Goal: Information Seeking & Learning: Find specific fact

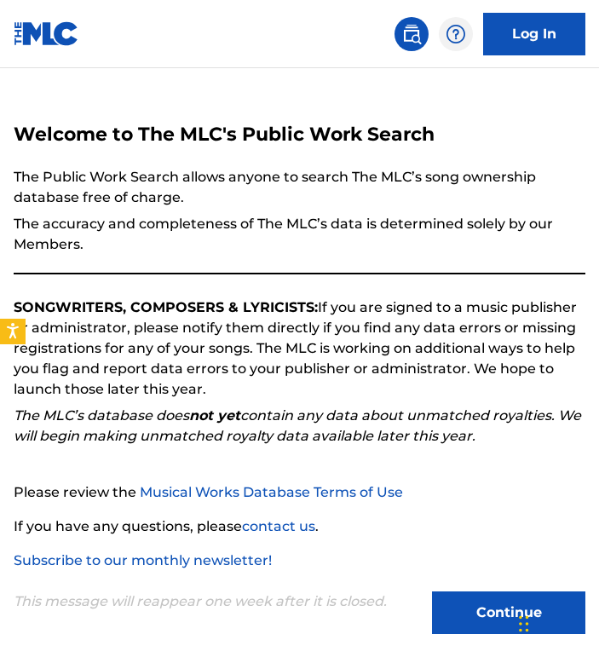
scroll to position [55, 0]
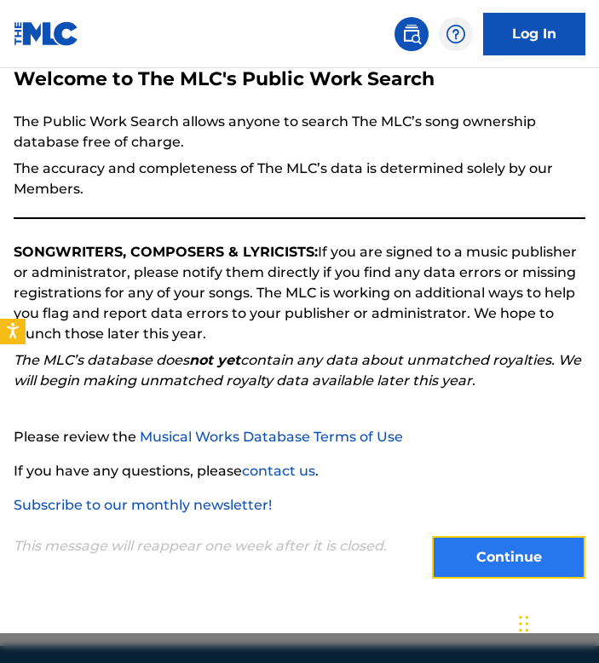
click at [557, 538] on button "Continue" at bounding box center [508, 557] width 153 height 43
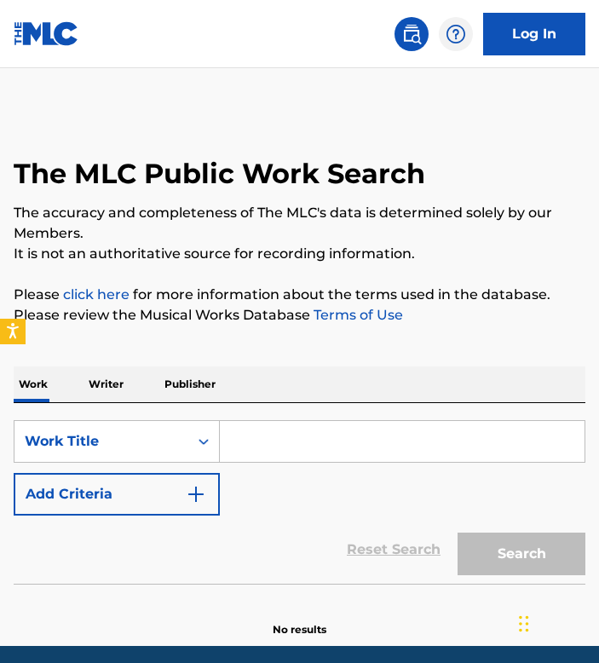
click at [277, 416] on div "SearchWithCriteriaf55225c0-b637-4b30-94bf-ccdf067fe3df Work Title Add Criteria …" at bounding box center [300, 493] width 572 height 181
click at [111, 390] on p "Writer" at bounding box center [105, 384] width 45 height 36
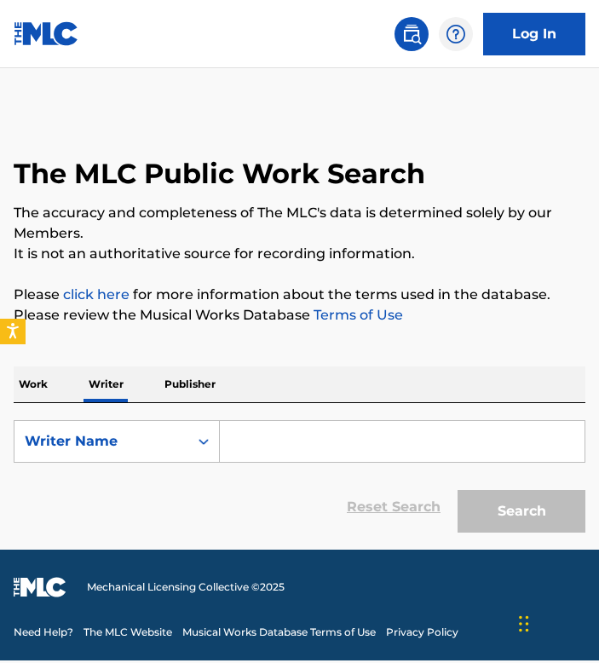
click at [314, 443] on input "Search Form" at bounding box center [402, 441] width 365 height 41
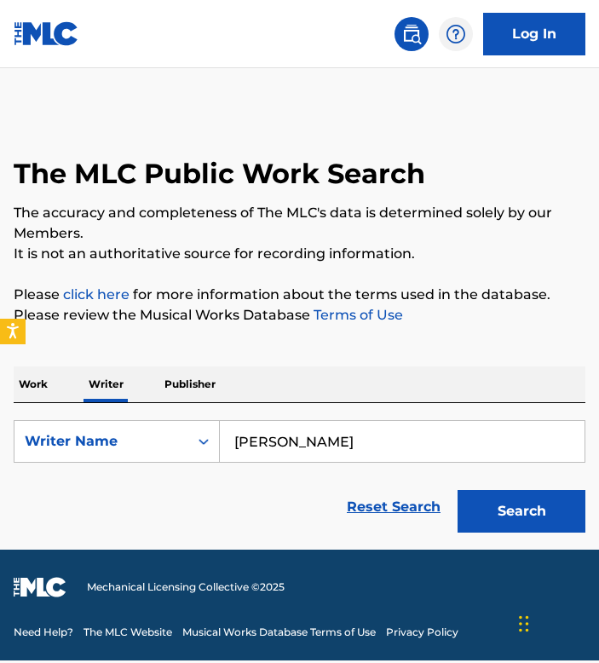
click at [457, 490] on button "Search" at bounding box center [521, 511] width 128 height 43
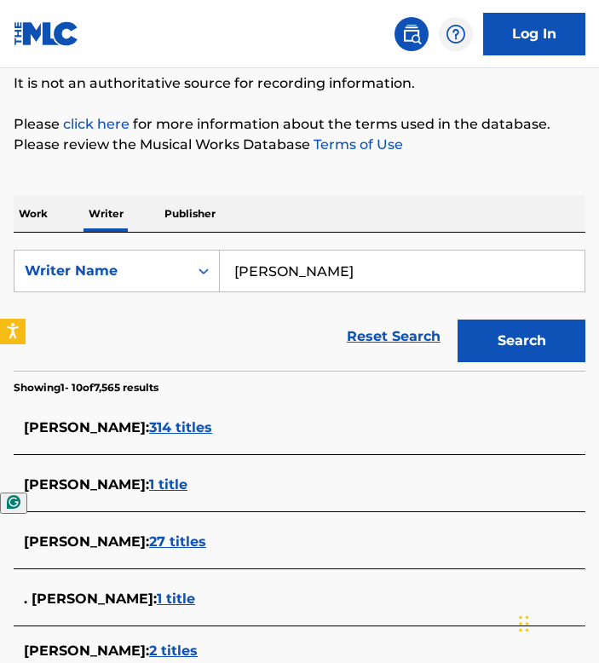
scroll to position [169, 0]
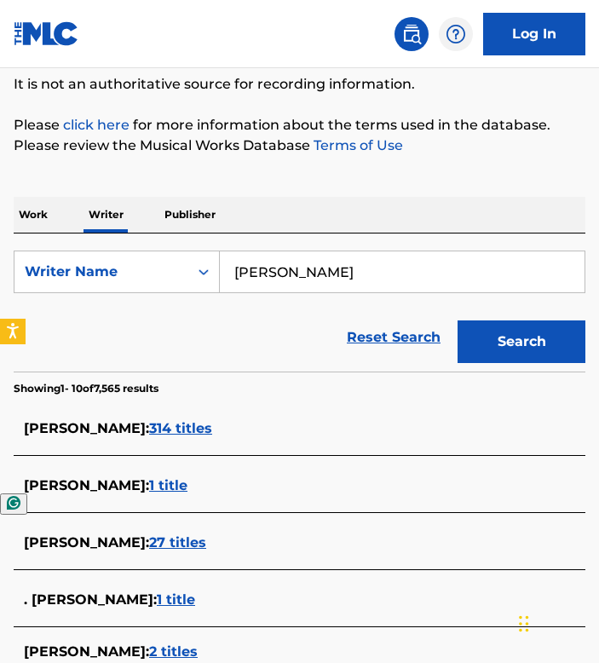
drag, startPoint x: 258, startPoint y: 463, endPoint x: -273, endPoint y: 462, distance: 530.6
click at [0, 462] on html "Accessibility Screen-Reader Guide, Feedback, and Issue Reporting | New window C…" at bounding box center [299, 162] width 599 height 663
click at [339, 282] on input "[PERSON_NAME]" at bounding box center [402, 271] width 365 height 41
type input "[PERSON_NAME]"
click at [457, 320] on button "Search" at bounding box center [521, 341] width 128 height 43
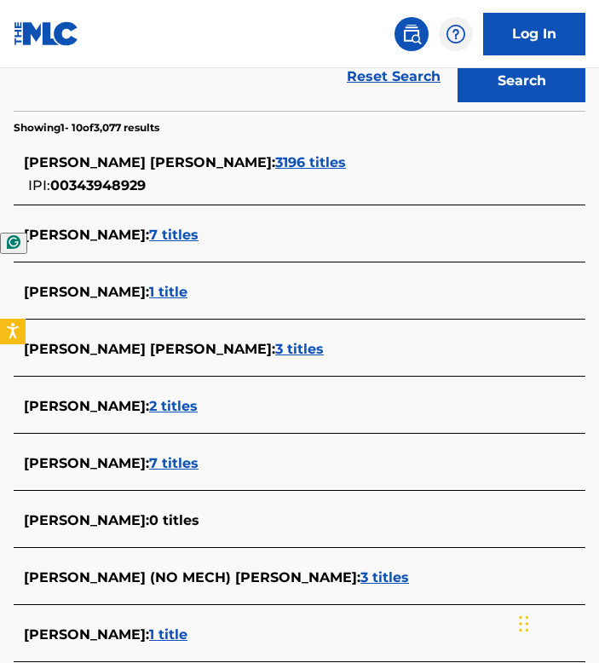
scroll to position [432, 0]
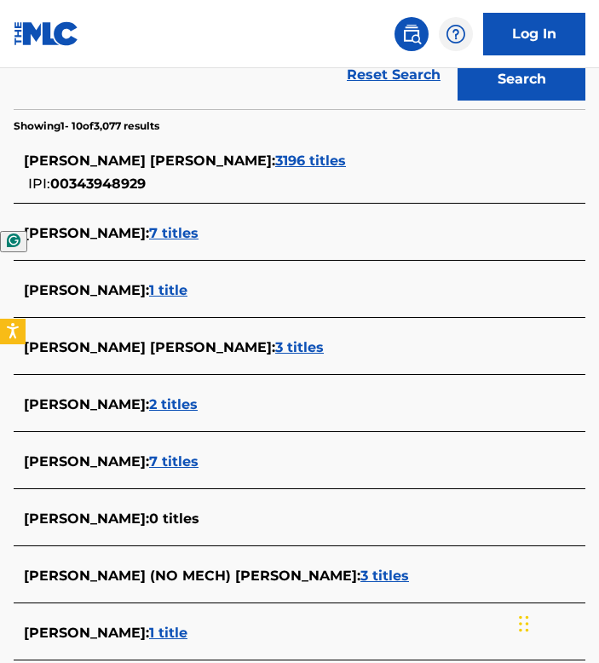
click at [275, 158] on span "3196 titles" at bounding box center [310, 160] width 71 height 16
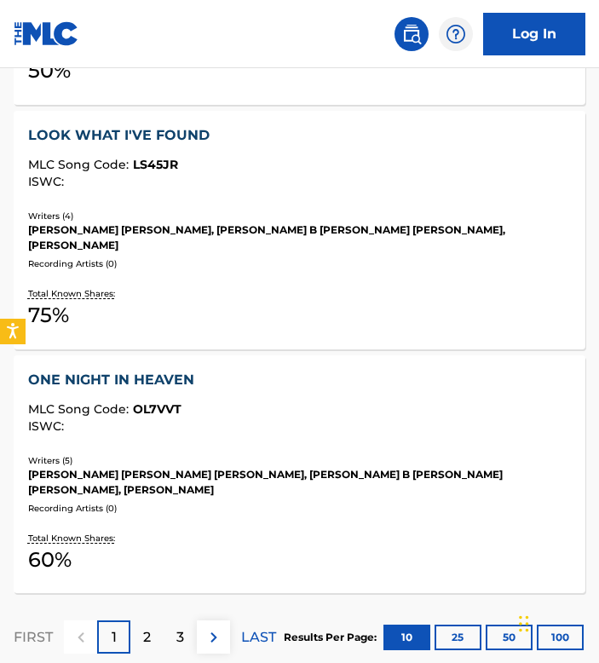
scroll to position [2503, 0]
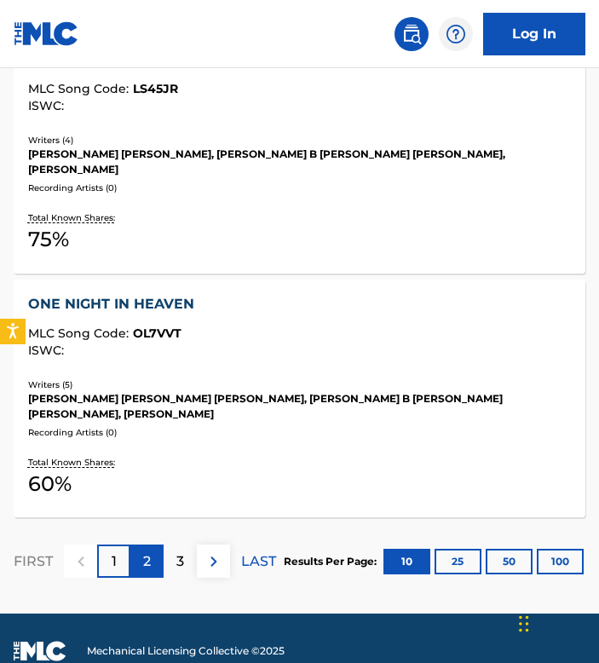
click at [143, 551] on p "2" at bounding box center [147, 561] width 8 height 20
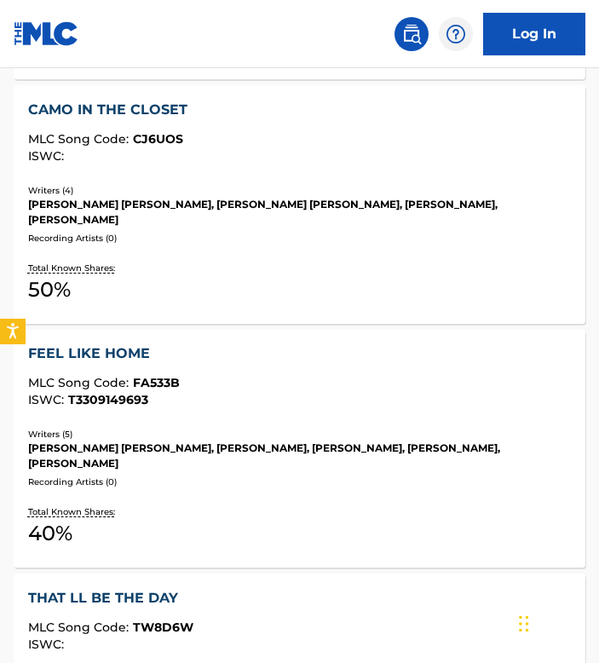
scroll to position [2565, 0]
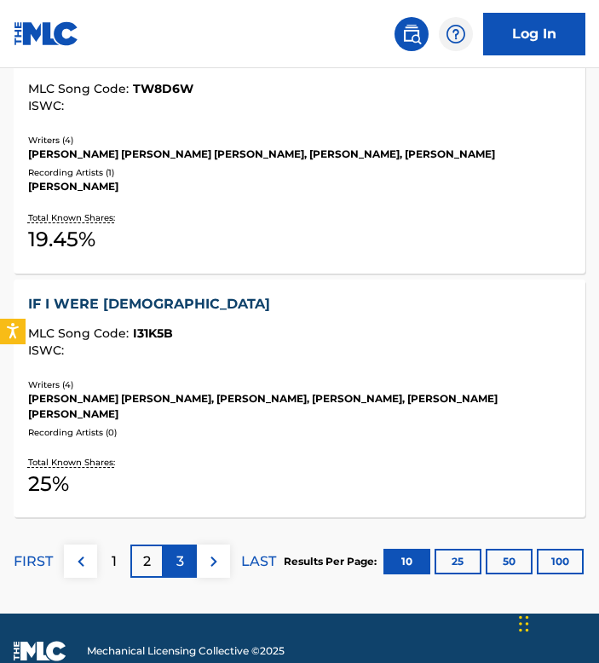
click at [180, 551] on p "3" at bounding box center [180, 561] width 8 height 20
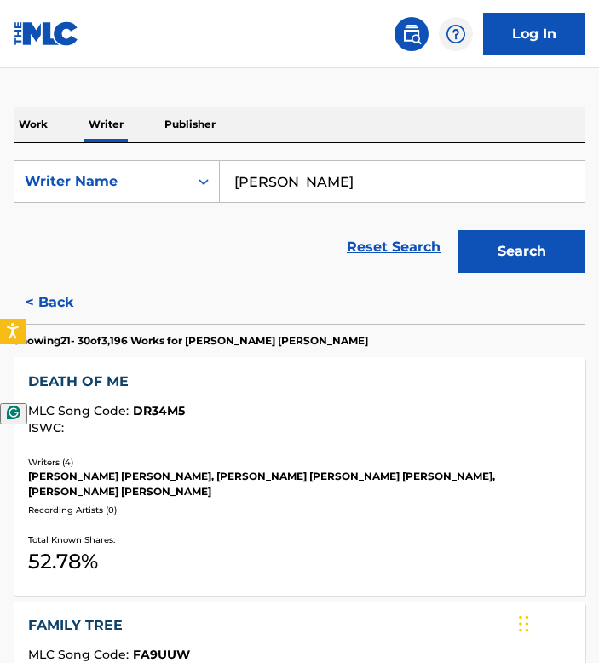
scroll to position [247, 0]
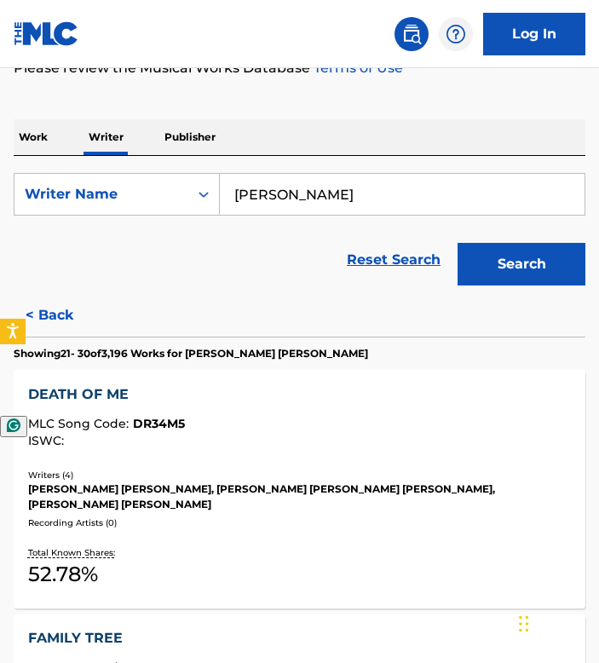
click at [43, 138] on p "Work" at bounding box center [33, 137] width 39 height 36
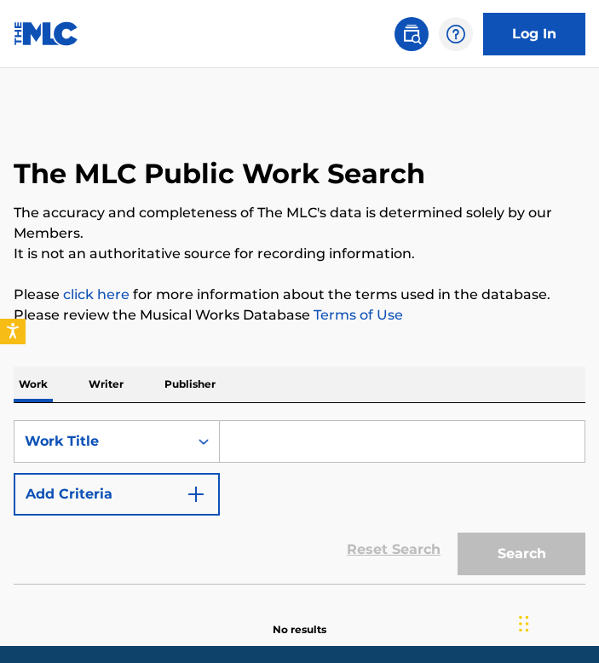
click at [317, 442] on input "Search Form" at bounding box center [402, 441] width 365 height 41
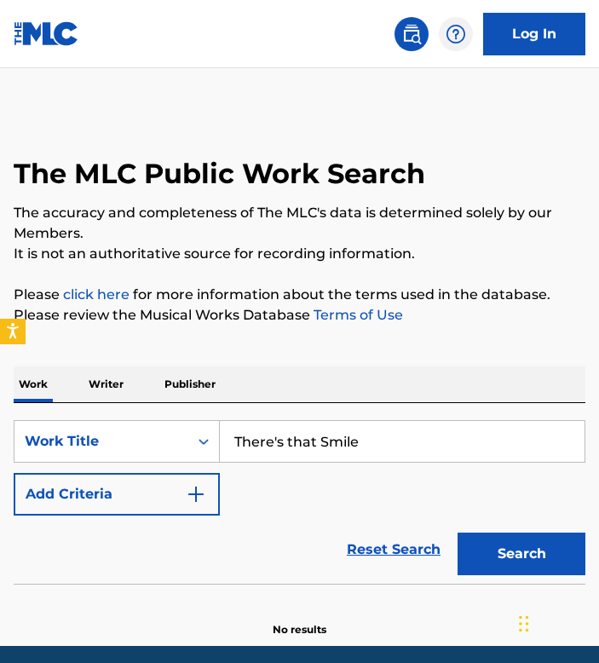
click at [457, 532] on button "Search" at bounding box center [521, 553] width 128 height 43
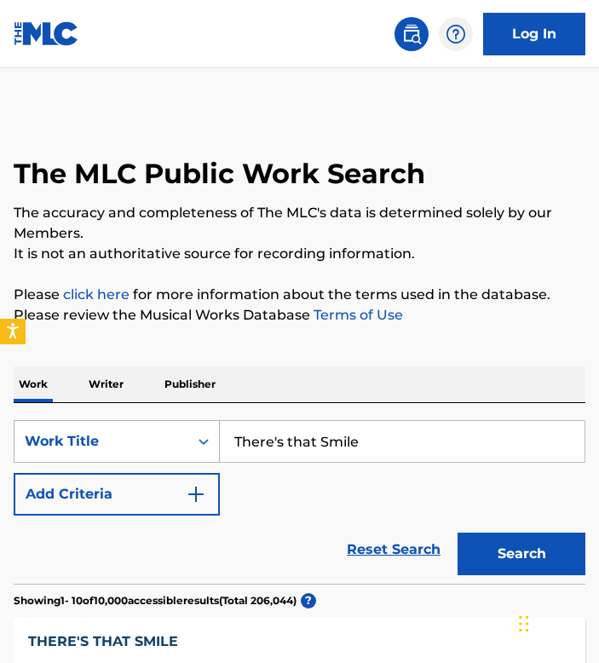
drag, startPoint x: 361, startPoint y: 447, endPoint x: 174, endPoint y: 445, distance: 187.4
click at [174, 445] on div "SearchWithCriteriaf55225c0-b637-4b30-94bf-ccdf067fe3df Work Title There's that …" at bounding box center [300, 441] width 572 height 43
type input "Life of the Party"
click at [457, 532] on button "Search" at bounding box center [521, 553] width 128 height 43
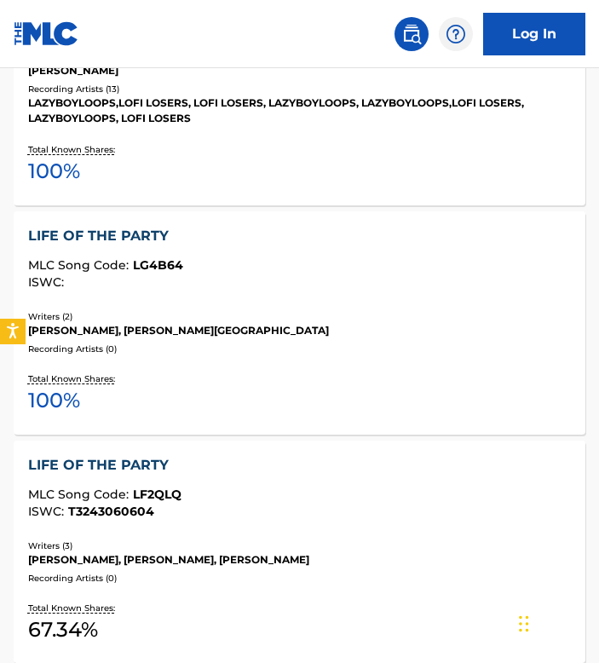
scroll to position [2549, 0]
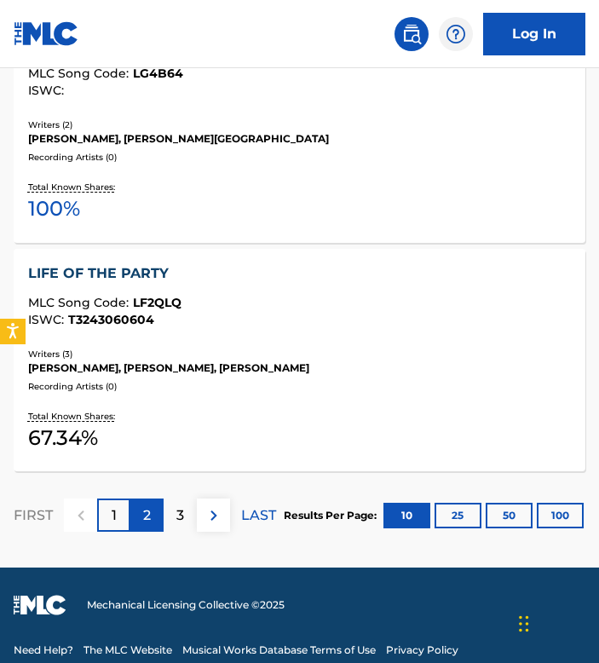
click at [141, 500] on div "2" at bounding box center [146, 514] width 33 height 33
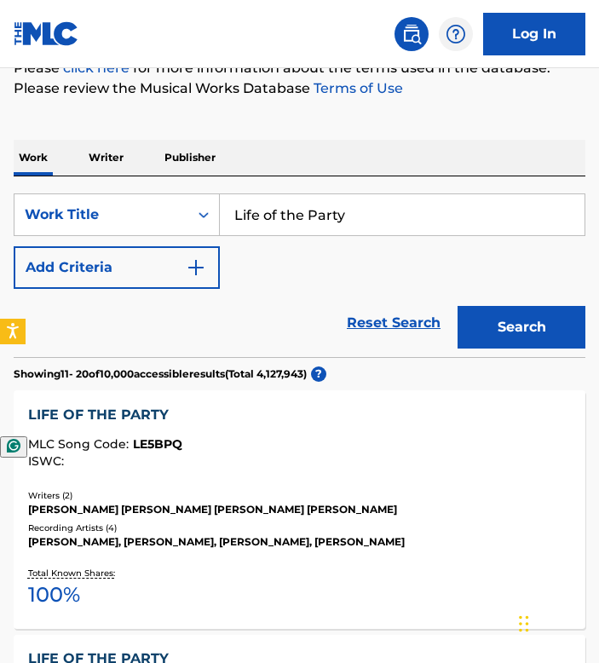
scroll to position [227, 0]
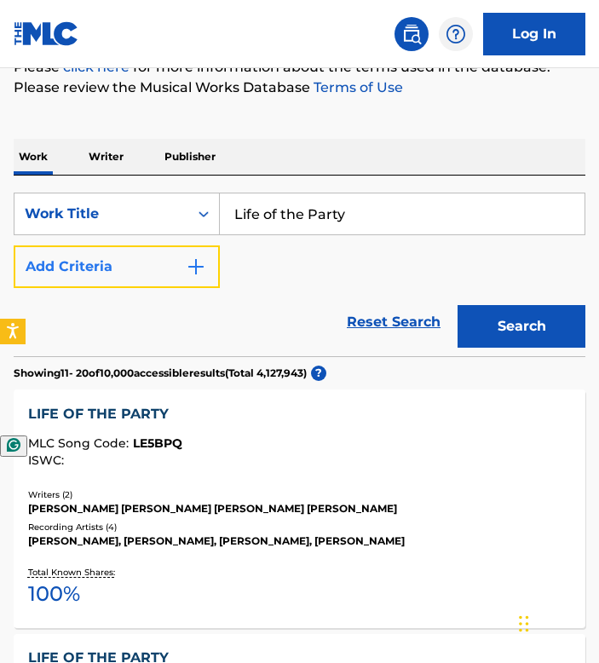
click at [178, 255] on button "Add Criteria" at bounding box center [117, 266] width 206 height 43
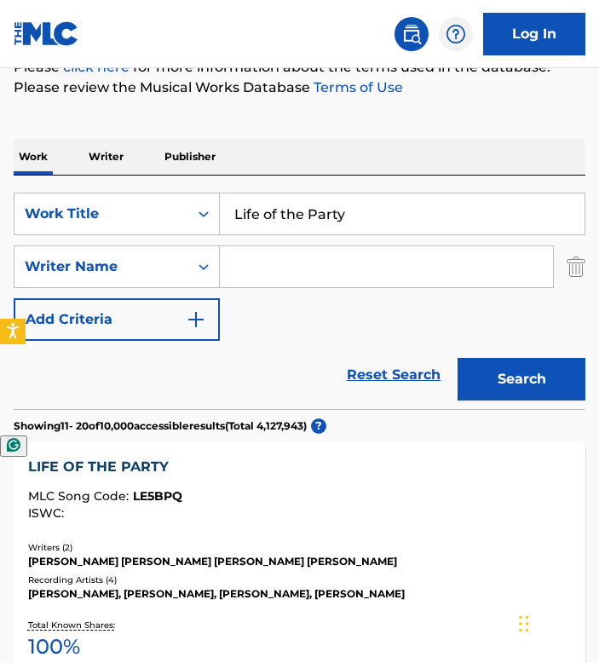
click at [287, 254] on input "Search Form" at bounding box center [386, 266] width 333 height 41
type input "[PERSON_NAME]"
click at [457, 358] on button "Search" at bounding box center [521, 379] width 128 height 43
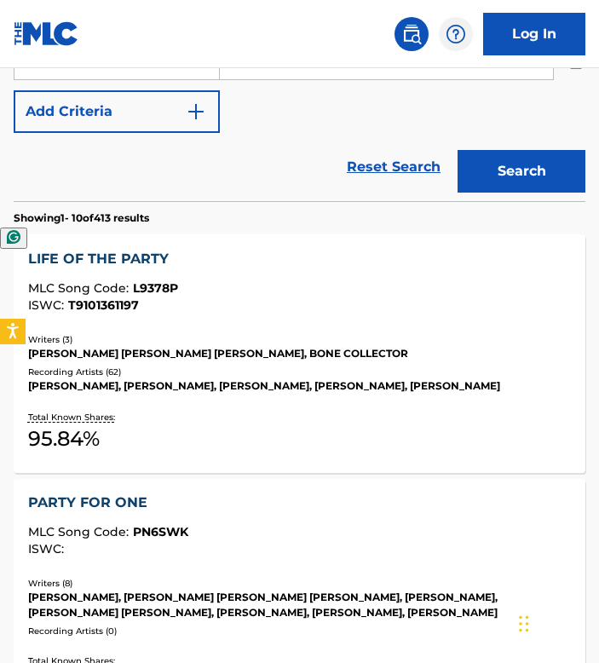
scroll to position [439, 0]
